Goal: Information Seeking & Learning: Learn about a topic

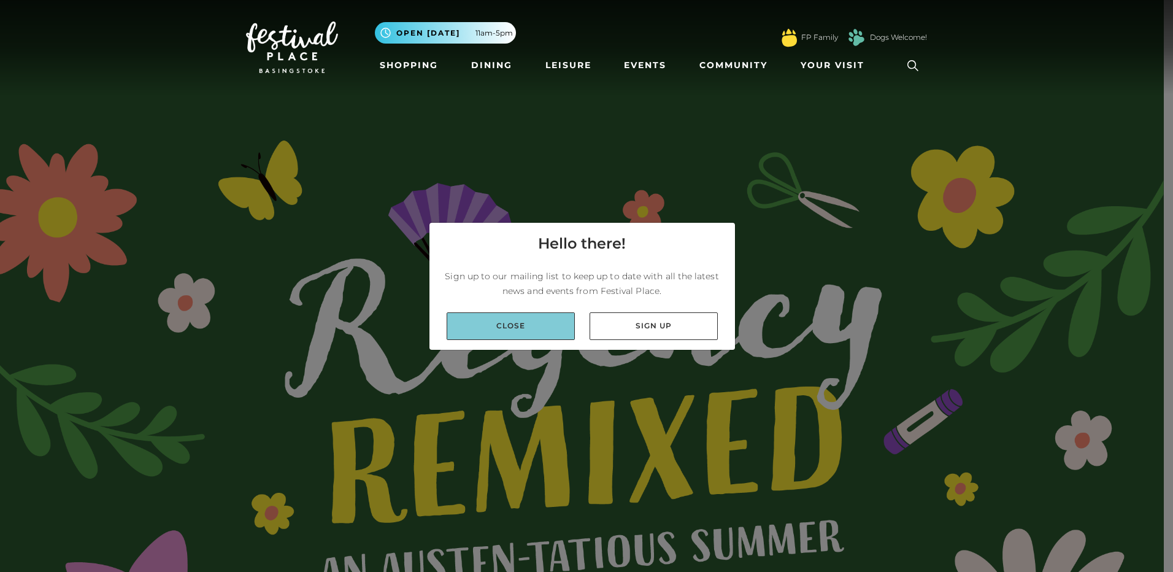
click at [462, 331] on link "Close" at bounding box center [510, 326] width 128 height 28
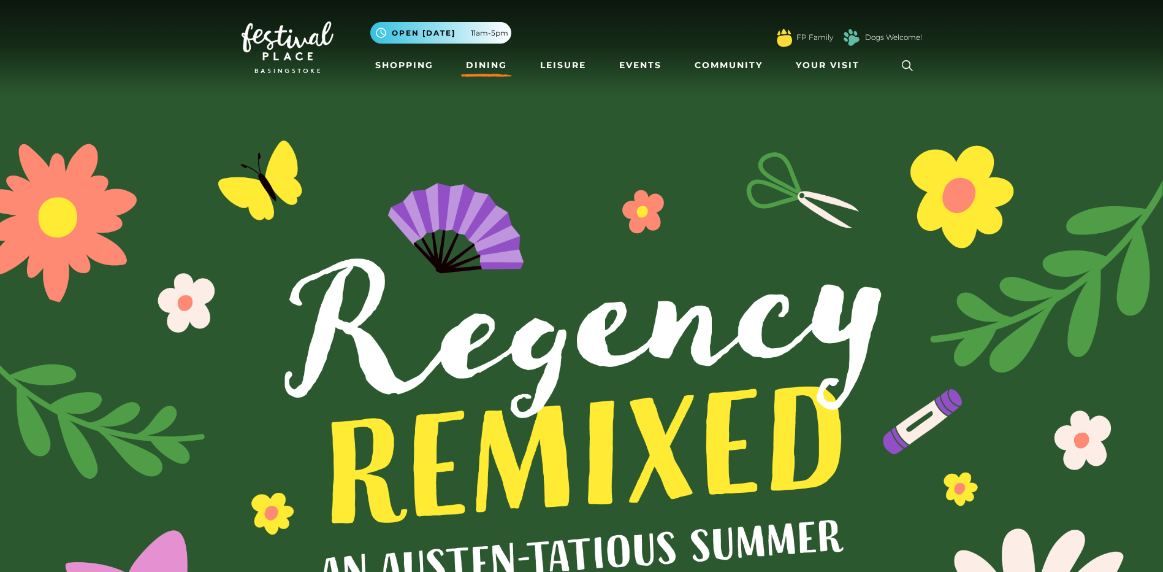
click at [491, 68] on link "Dining" at bounding box center [486, 65] width 51 height 23
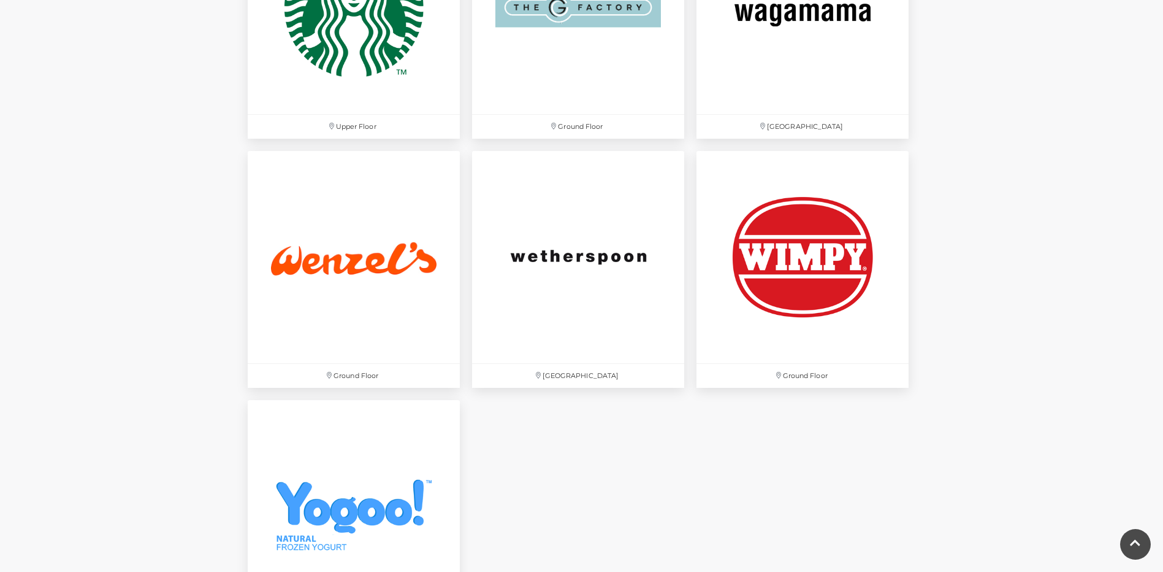
scroll to position [3925, 0]
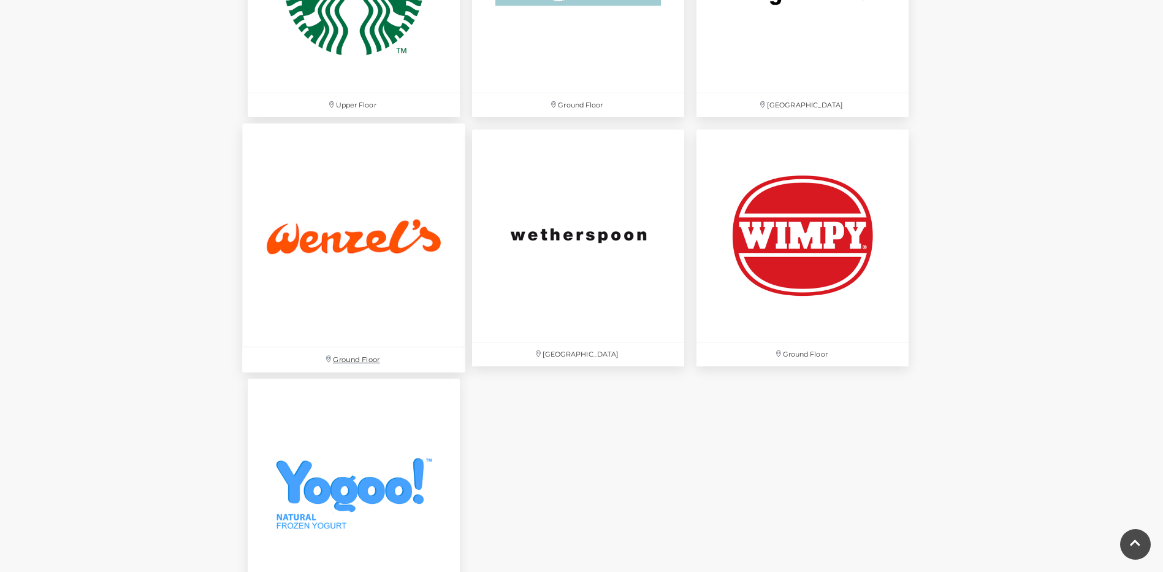
click at [345, 217] on img at bounding box center [353, 234] width 223 height 223
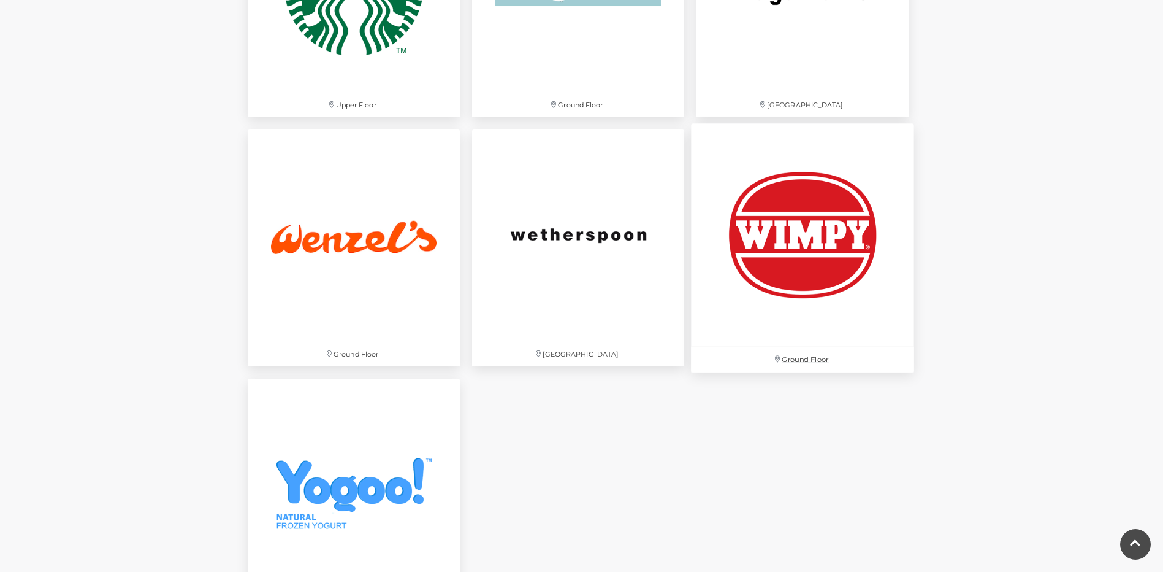
click at [834, 247] on img at bounding box center [802, 234] width 223 height 223
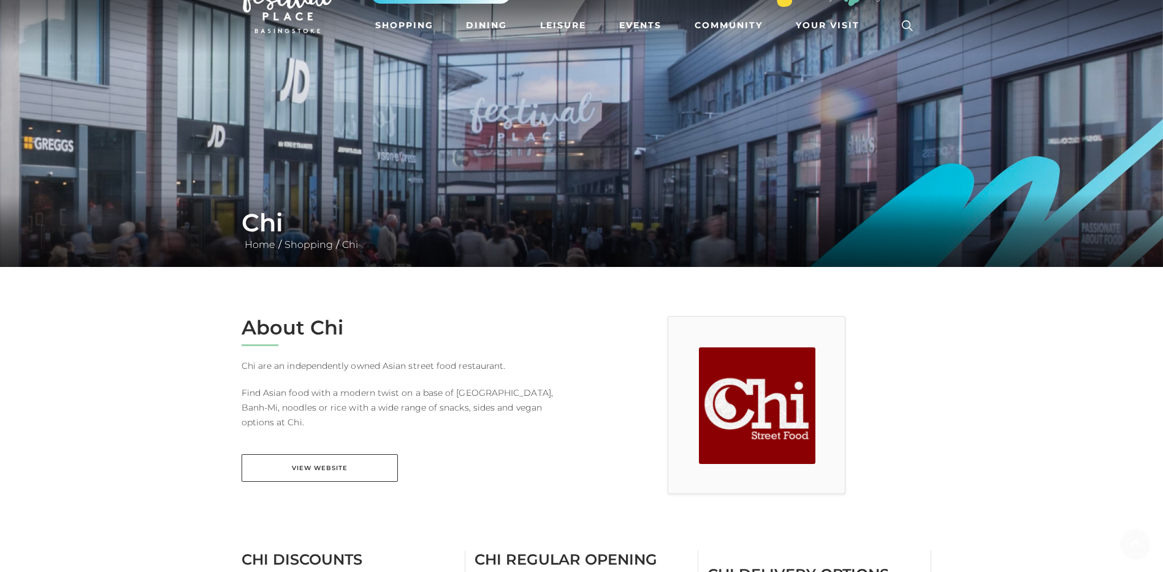
scroll to position [61, 0]
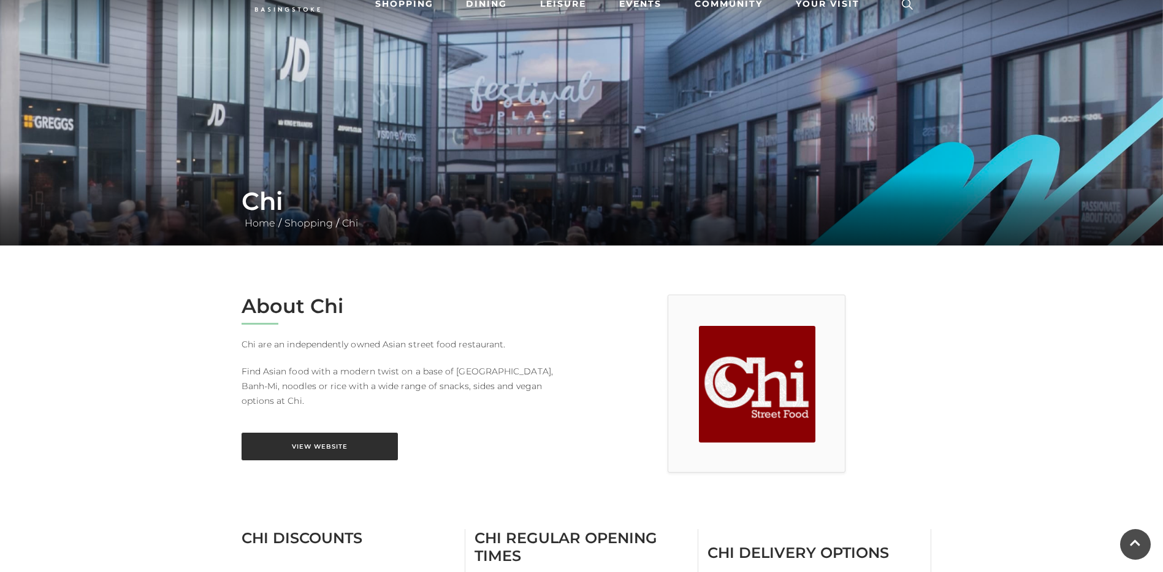
click at [337, 435] on link "View Website" at bounding box center [320, 446] width 156 height 28
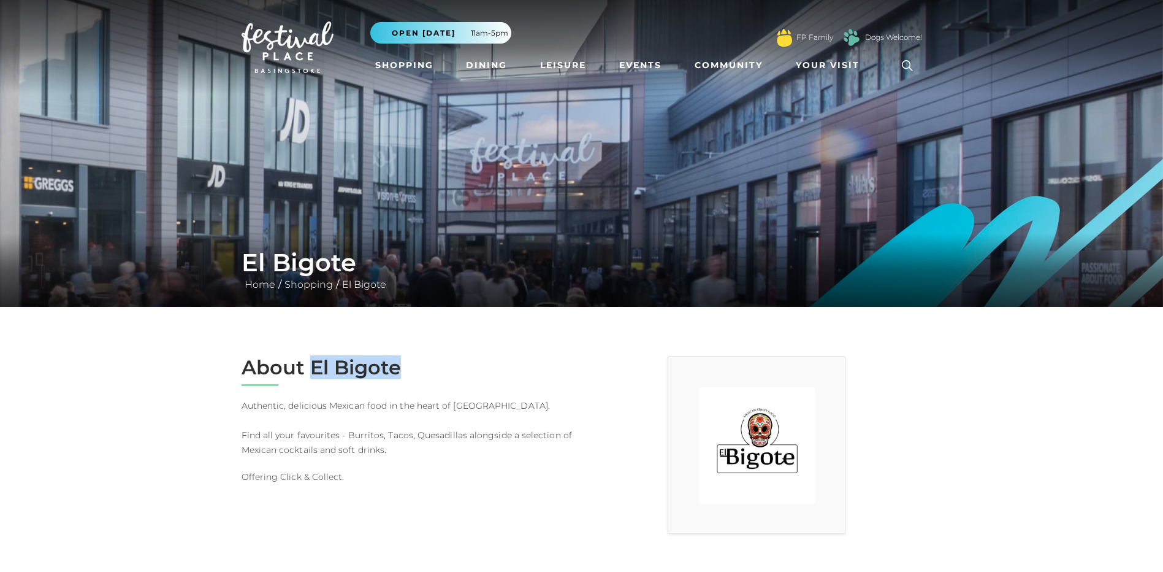
drag, startPoint x: 313, startPoint y: 368, endPoint x: 422, endPoint y: 364, distance: 109.2
click at [422, 364] on h2 "About El Bigote" at bounding box center [407, 367] width 331 height 23
drag, startPoint x: 422, startPoint y: 364, endPoint x: 381, endPoint y: 373, distance: 41.4
copy h2 "El Bigote"
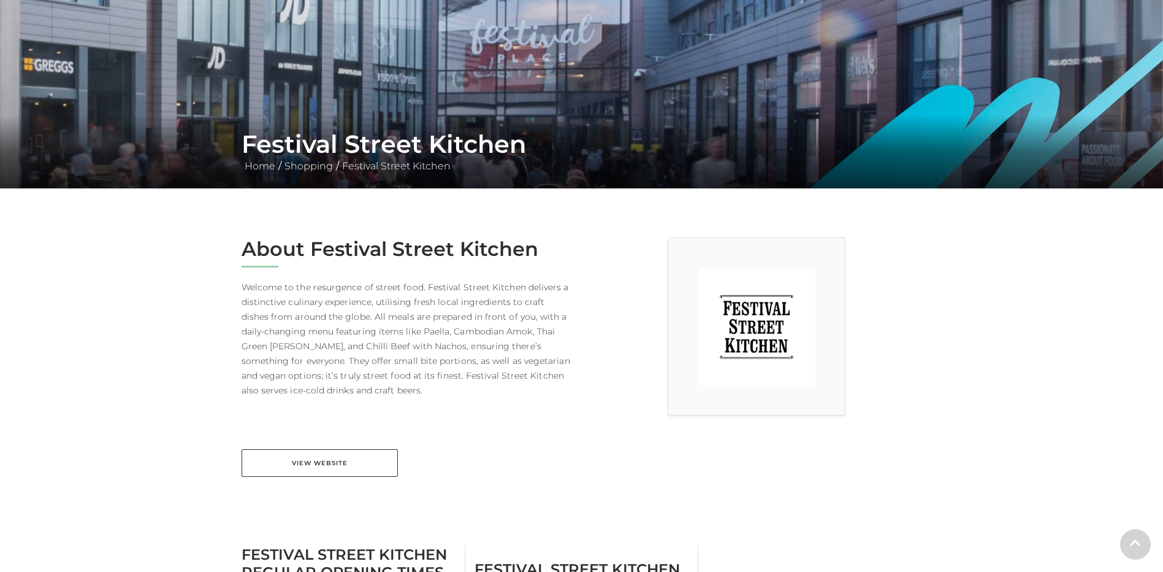
scroll to position [123, 0]
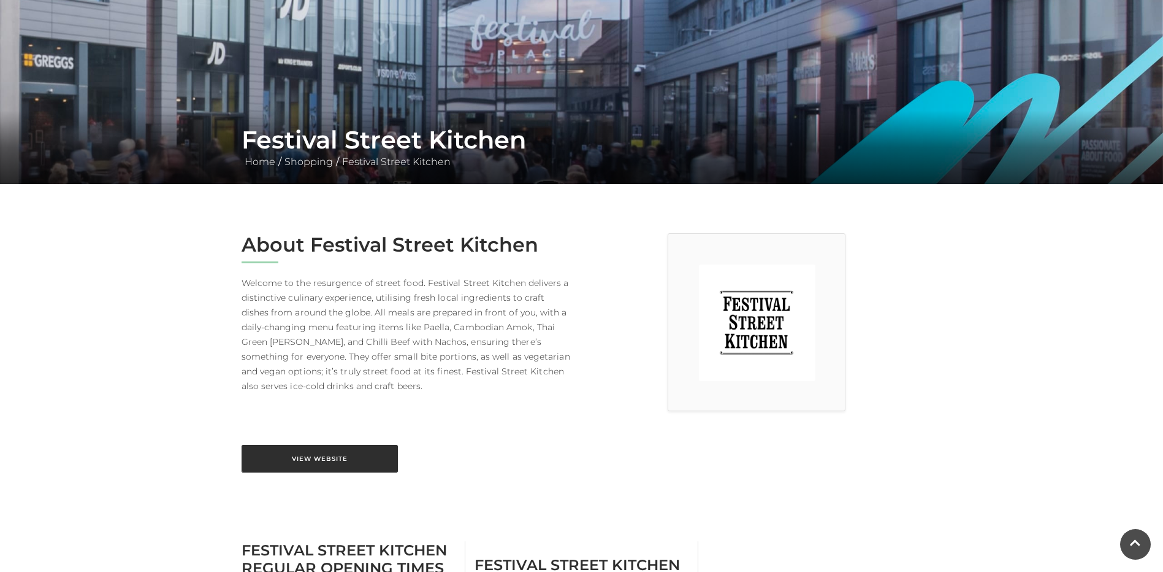
click at [299, 451] on link "View Website" at bounding box center [320, 459] width 156 height 28
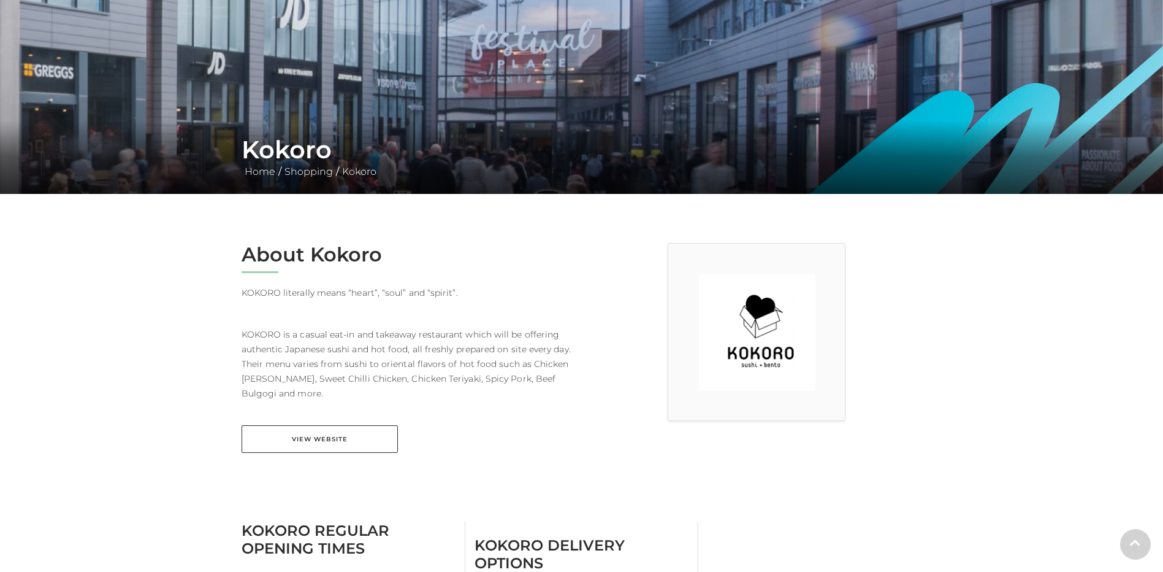
scroll to position [123, 0]
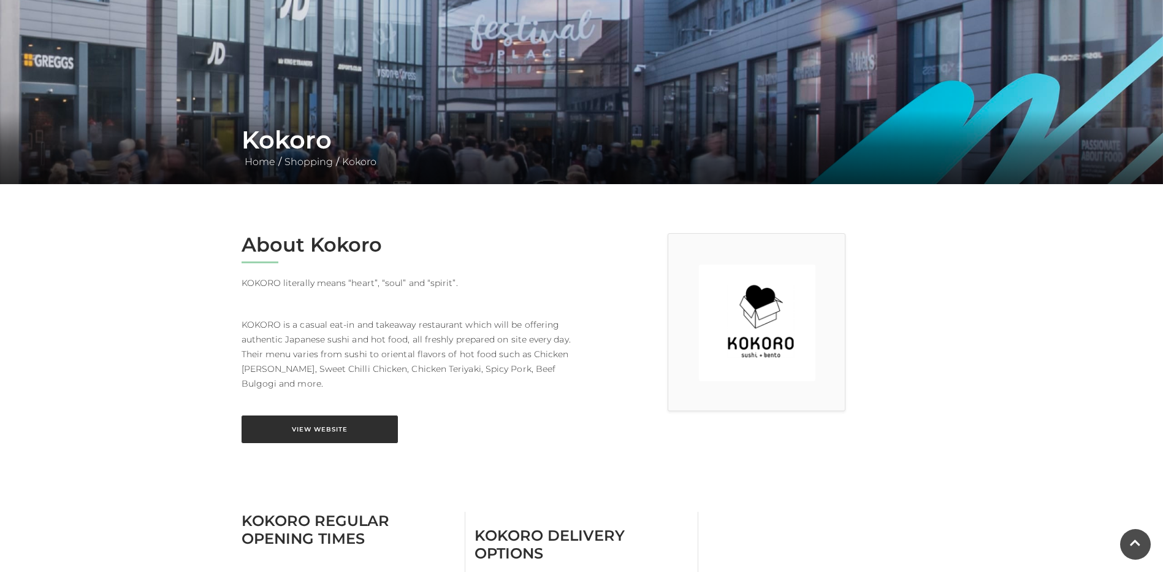
click at [311, 427] on link "View Website" at bounding box center [320, 429] width 156 height 28
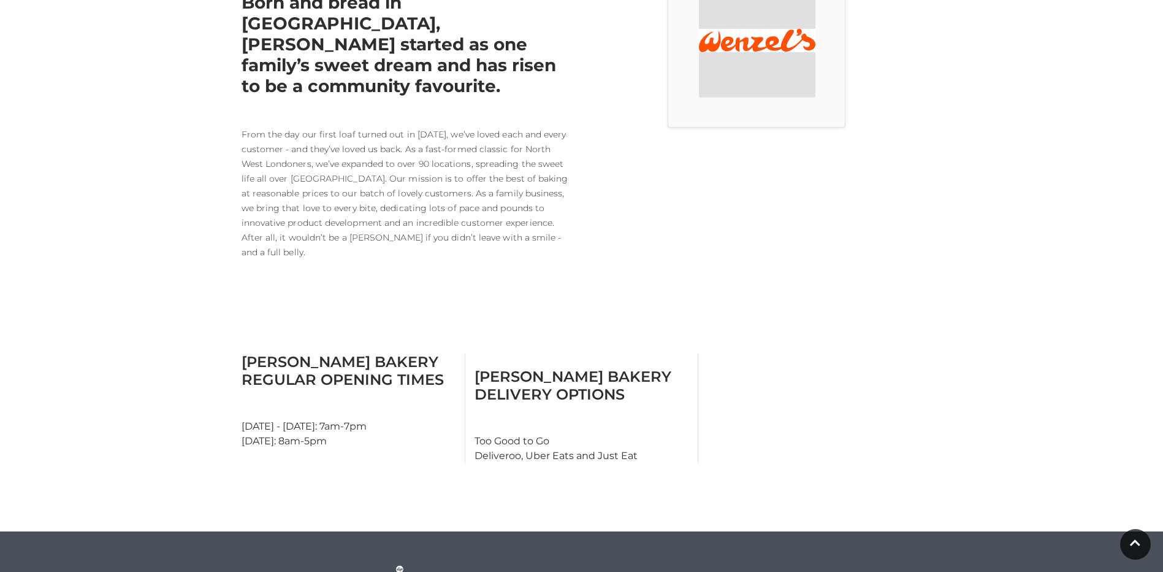
scroll to position [429, 0]
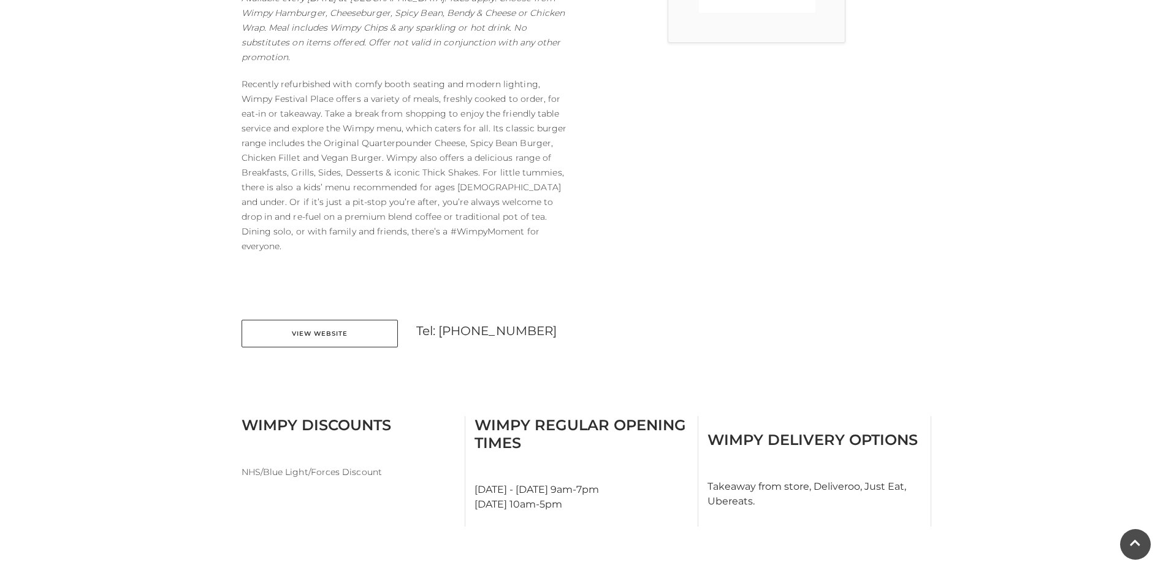
scroll to position [123, 0]
